Goal: Task Accomplishment & Management: Manage account settings

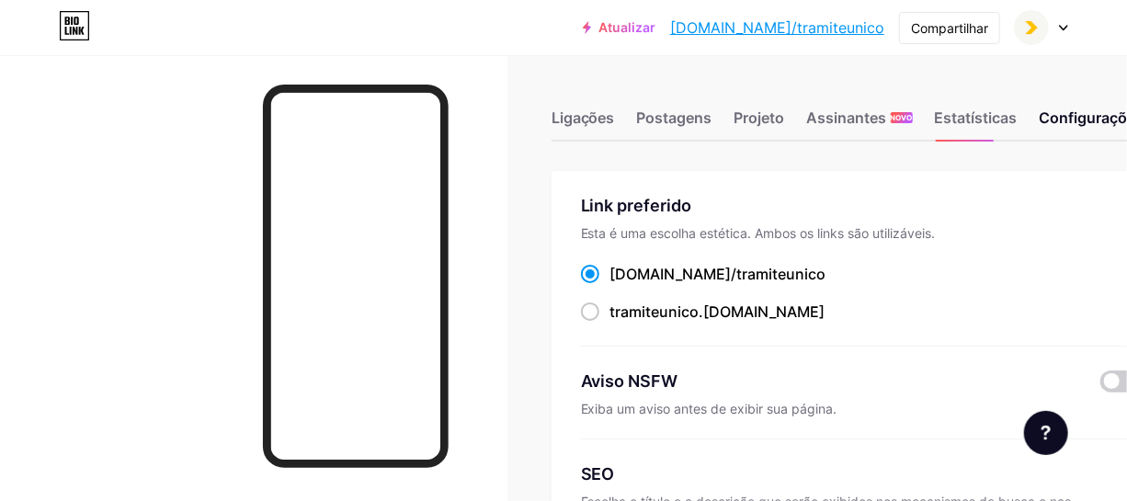
click at [1066, 27] on icon at bounding box center [1063, 28] width 9 height 6
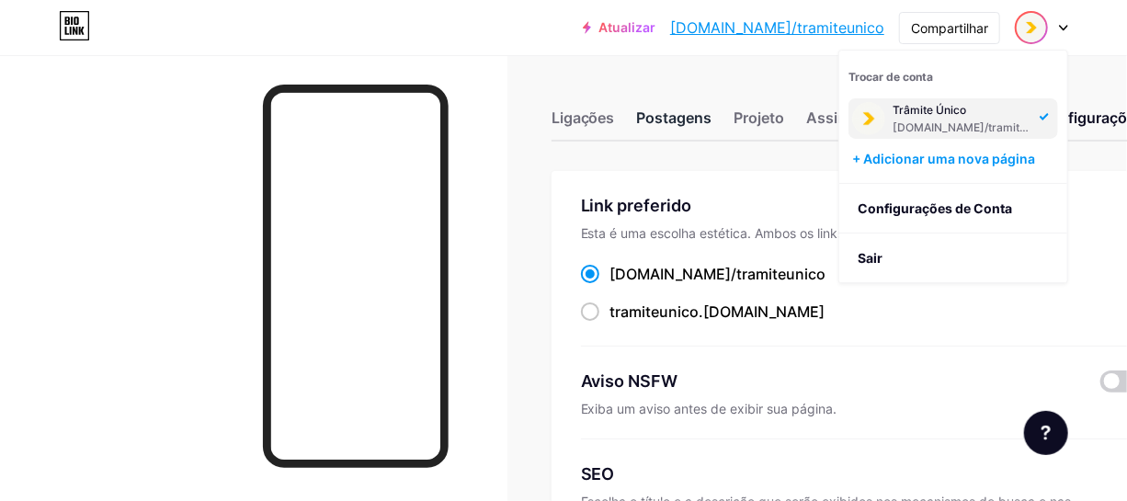
click at [694, 120] on font "Postagens" at bounding box center [674, 118] width 75 height 18
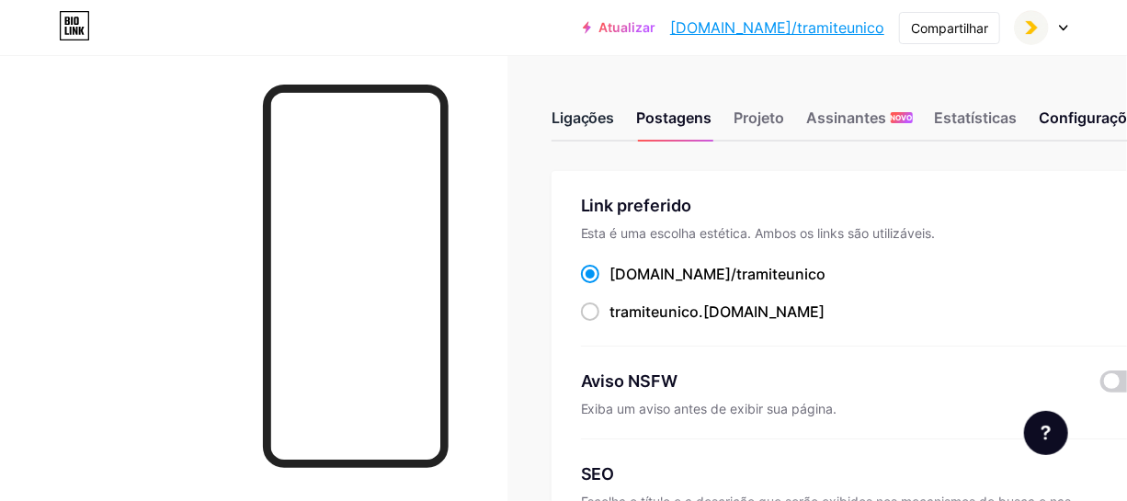
click at [606, 123] on font "Ligações" at bounding box center [583, 118] width 63 height 18
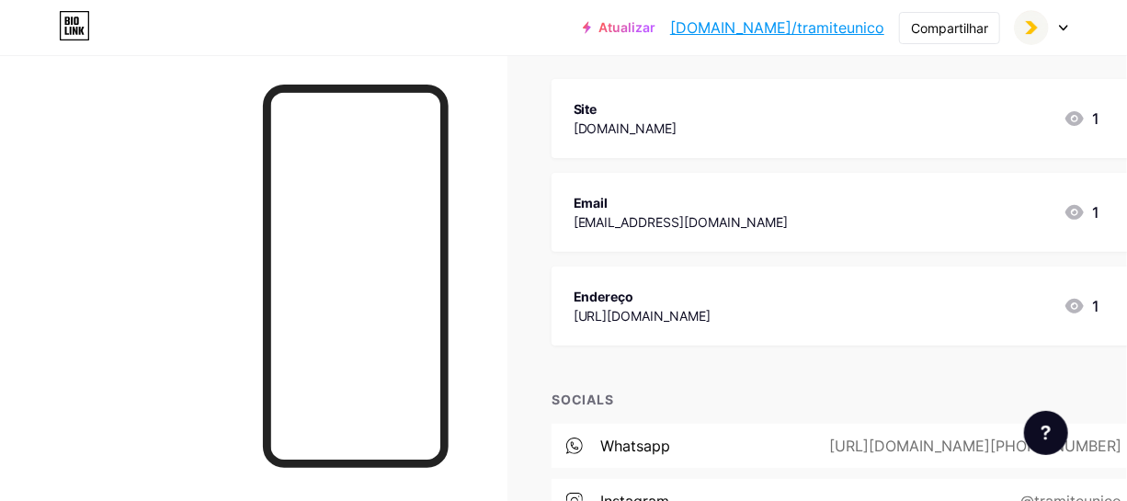
scroll to position [334, 0]
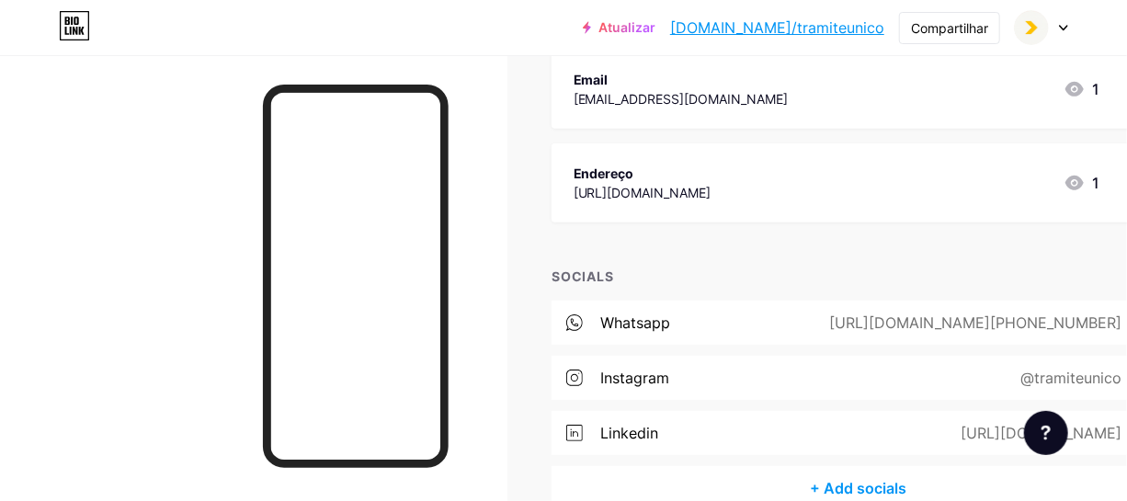
click at [712, 177] on div "Endereço" at bounding box center [643, 173] width 138 height 19
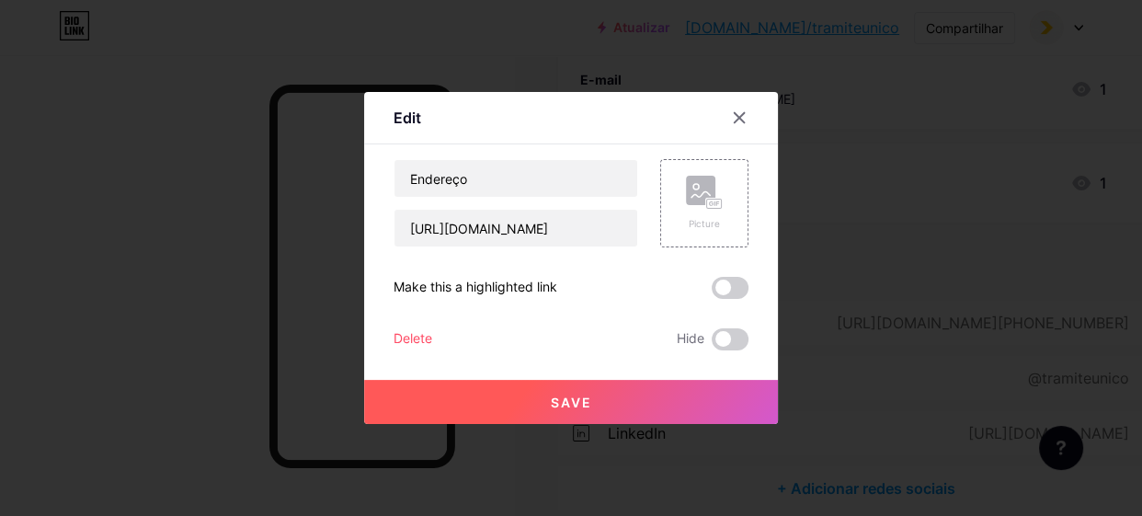
click at [417, 337] on div "Delete" at bounding box center [413, 339] width 39 height 22
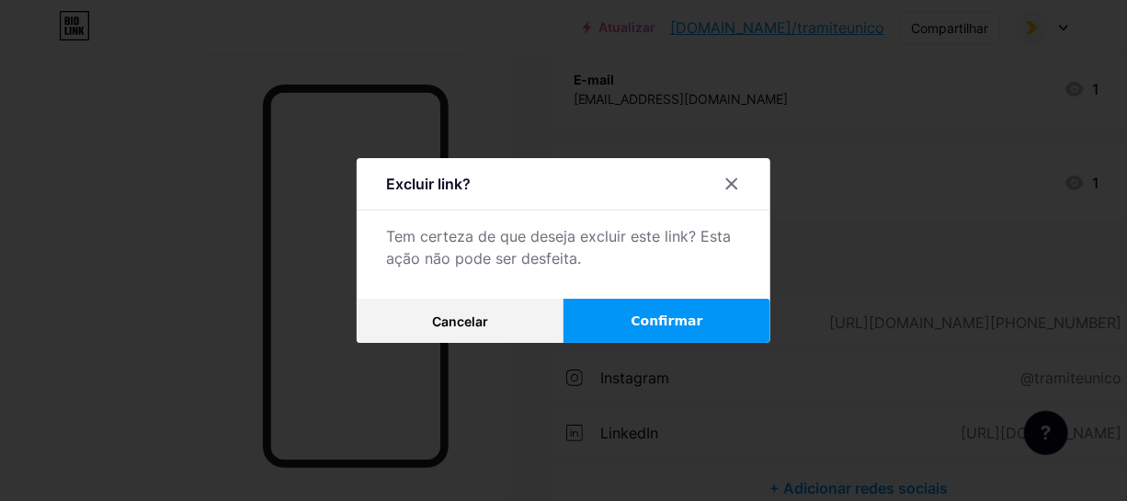
click at [690, 323] on font "Confirmar" at bounding box center [667, 321] width 72 height 15
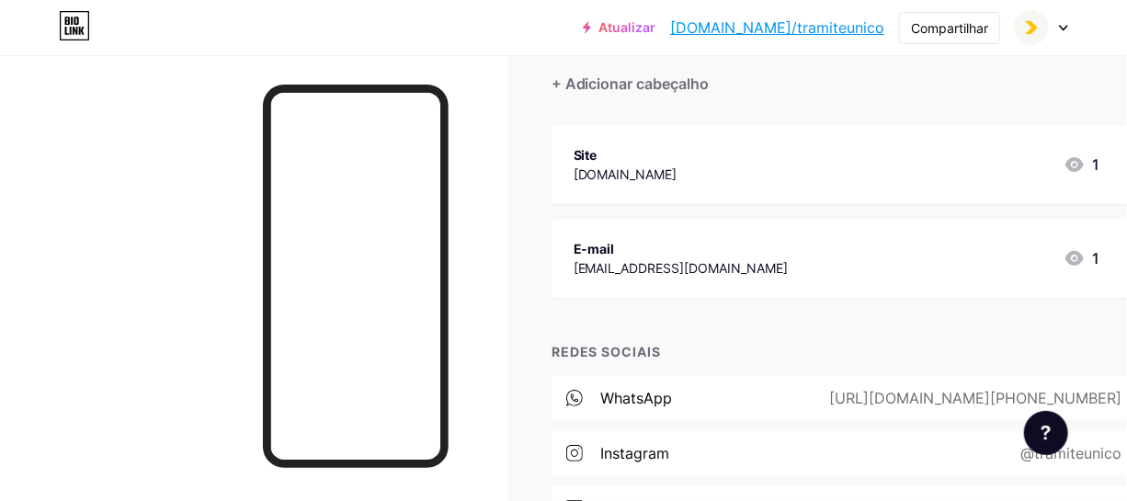
scroll to position [166, 0]
click at [816, 257] on div "E-mail [EMAIL_ADDRESS][DOMAIN_NAME] 1" at bounding box center [837, 256] width 527 height 42
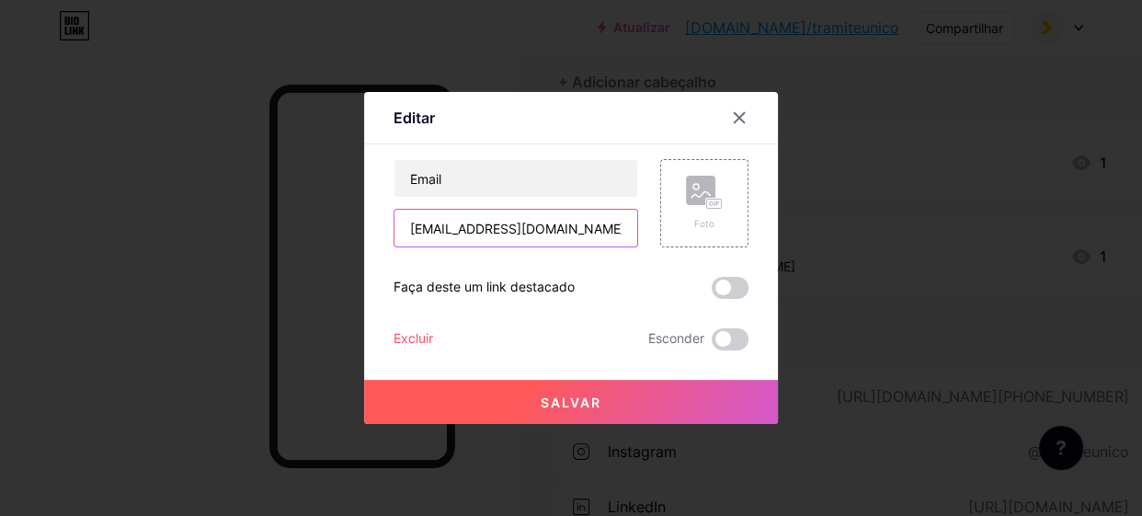
click at [427, 231] on input "[EMAIL_ADDRESS][DOMAIN_NAME]" at bounding box center [515, 228] width 243 height 37
click at [426, 231] on input "[EMAIL_ADDRESS][DOMAIN_NAME]" at bounding box center [515, 228] width 243 height 37
type input "[EMAIL_ADDRESS][DOMAIN_NAME]"
click at [494, 404] on button "Salvar" at bounding box center [571, 402] width 414 height 44
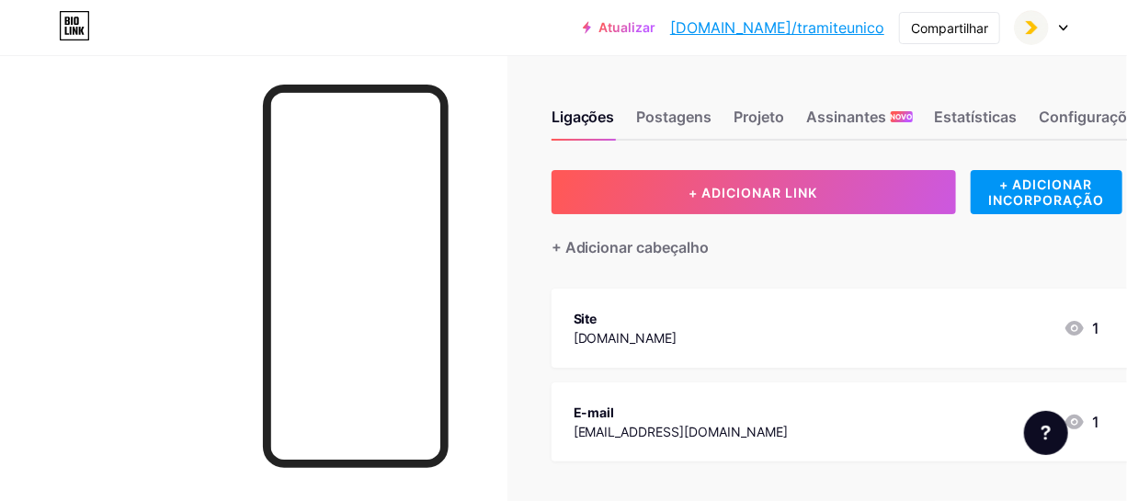
scroll to position [0, 0]
